Goal: Use online tool/utility: Use online tool/utility

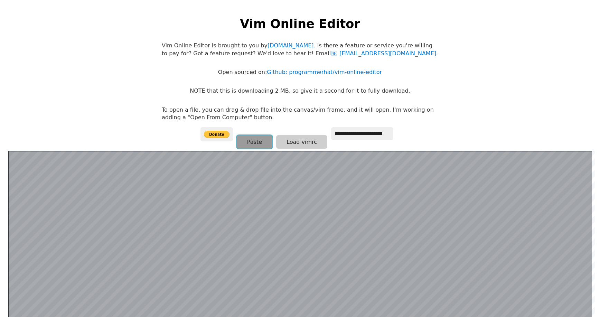
click at [256, 142] on button "Paste" at bounding box center [255, 141] width 36 height 13
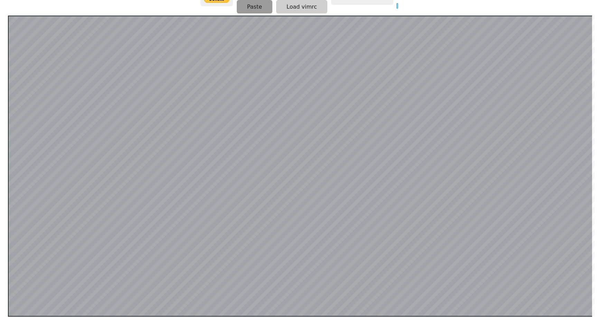
scroll to position [134, 0]
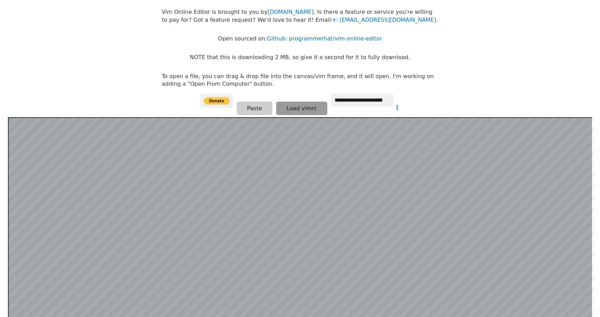
scroll to position [31, 0]
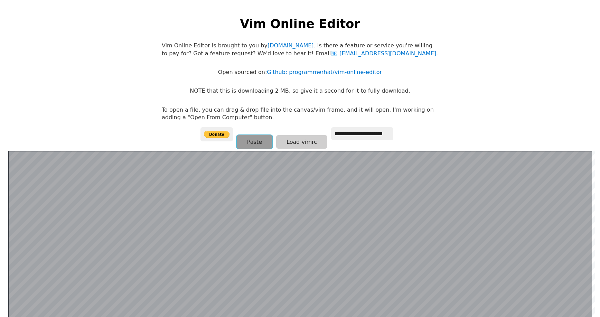
click at [265, 148] on button "Paste" at bounding box center [255, 141] width 36 height 13
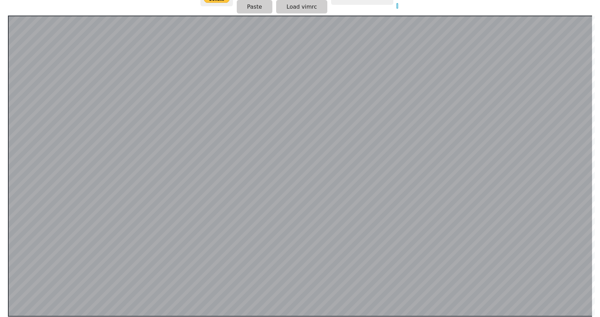
scroll to position [134, 0]
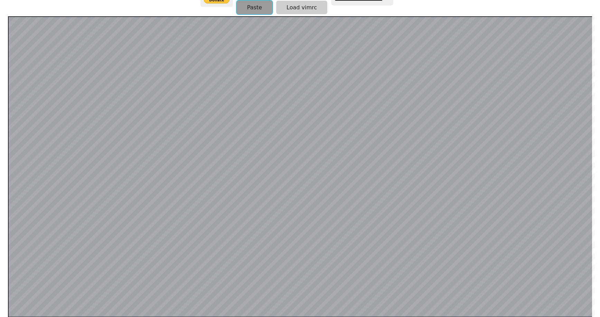
click at [254, 9] on button "Paste" at bounding box center [255, 7] width 36 height 13
click at [257, 6] on button "Paste" at bounding box center [255, 7] width 36 height 13
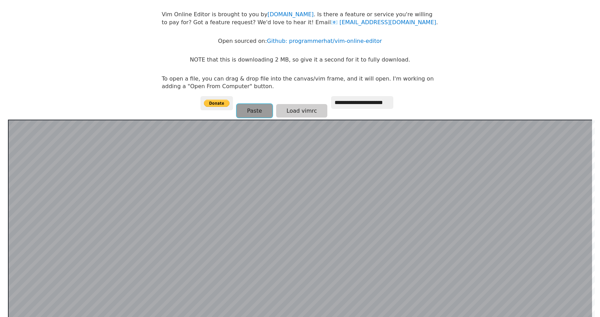
click at [251, 111] on button "Paste" at bounding box center [255, 110] width 36 height 13
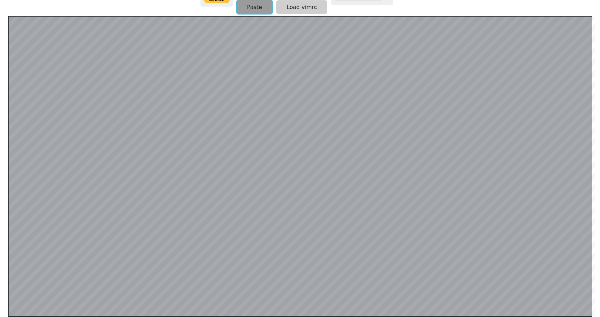
click at [256, 7] on button "Paste" at bounding box center [255, 6] width 36 height 13
